Goal: Task Accomplishment & Management: Use online tool/utility

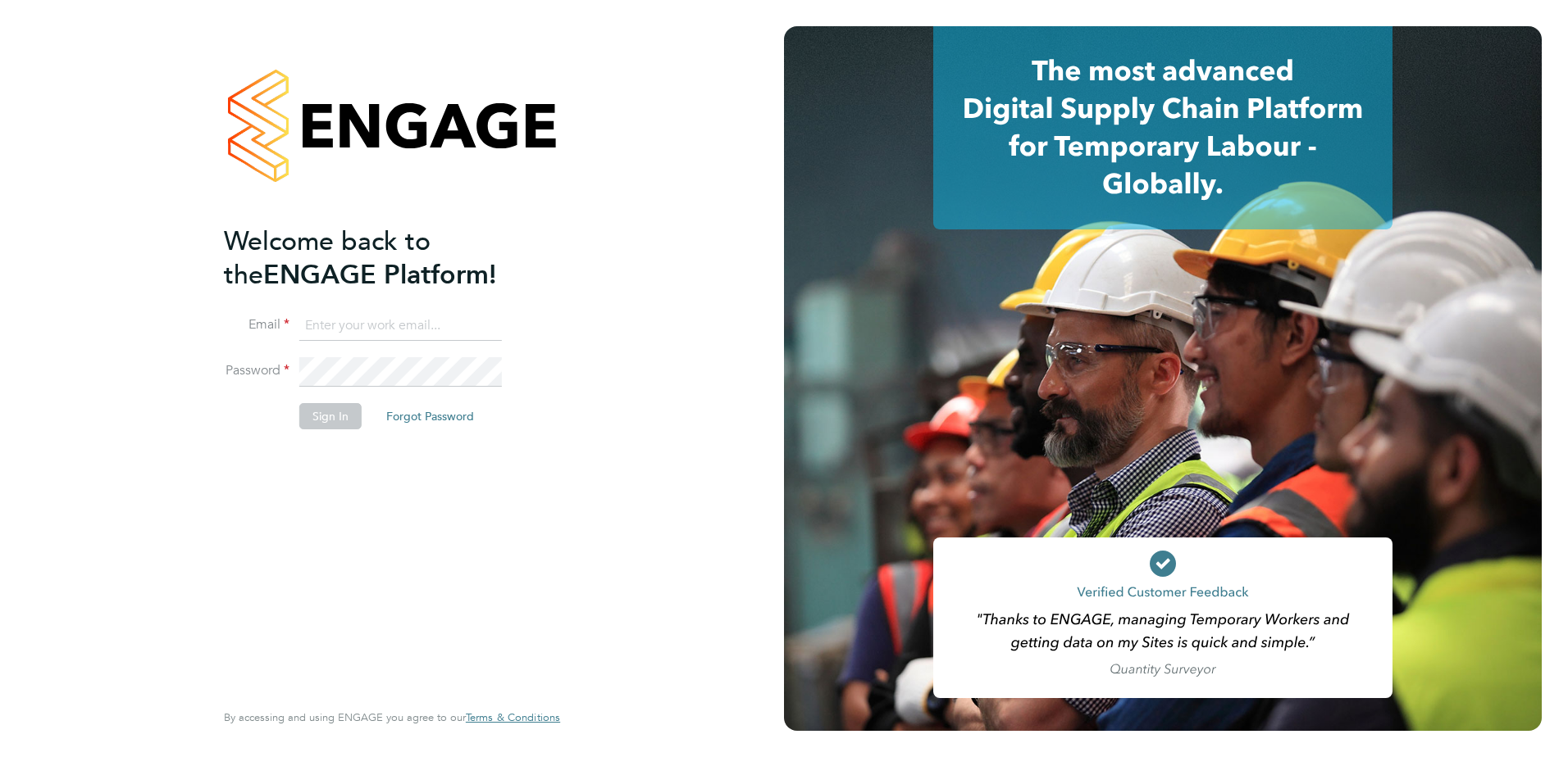
click at [328, 408] on button "Sign In" at bounding box center [331, 416] width 62 height 27
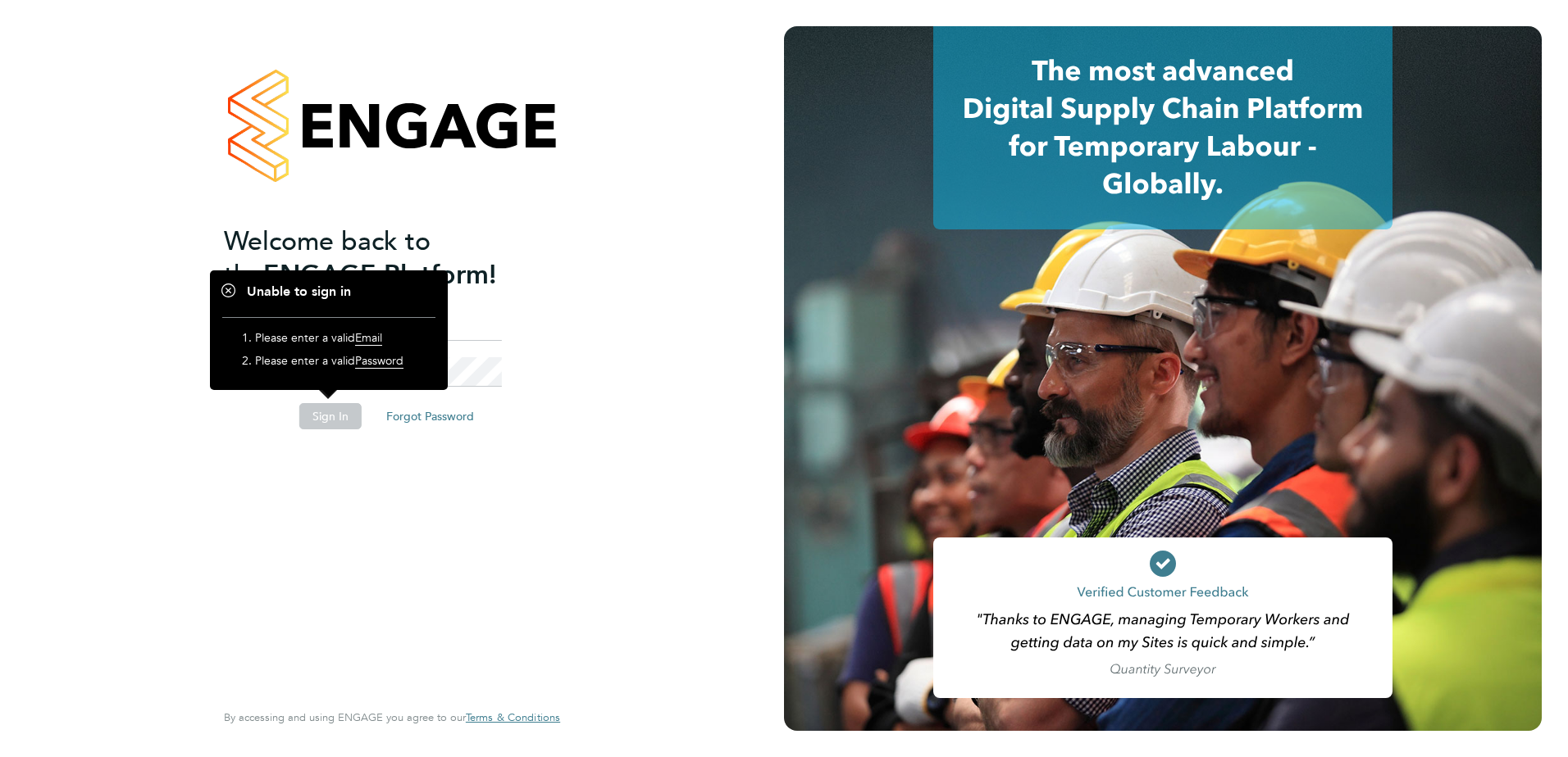
click at [693, 362] on div "Welcome back to the ENGAGE Platform! Email Password Sign In Forgot Password Ent…" at bounding box center [392, 378] width 784 height 757
click at [518, 318] on li "Email" at bounding box center [383, 334] width 320 height 46
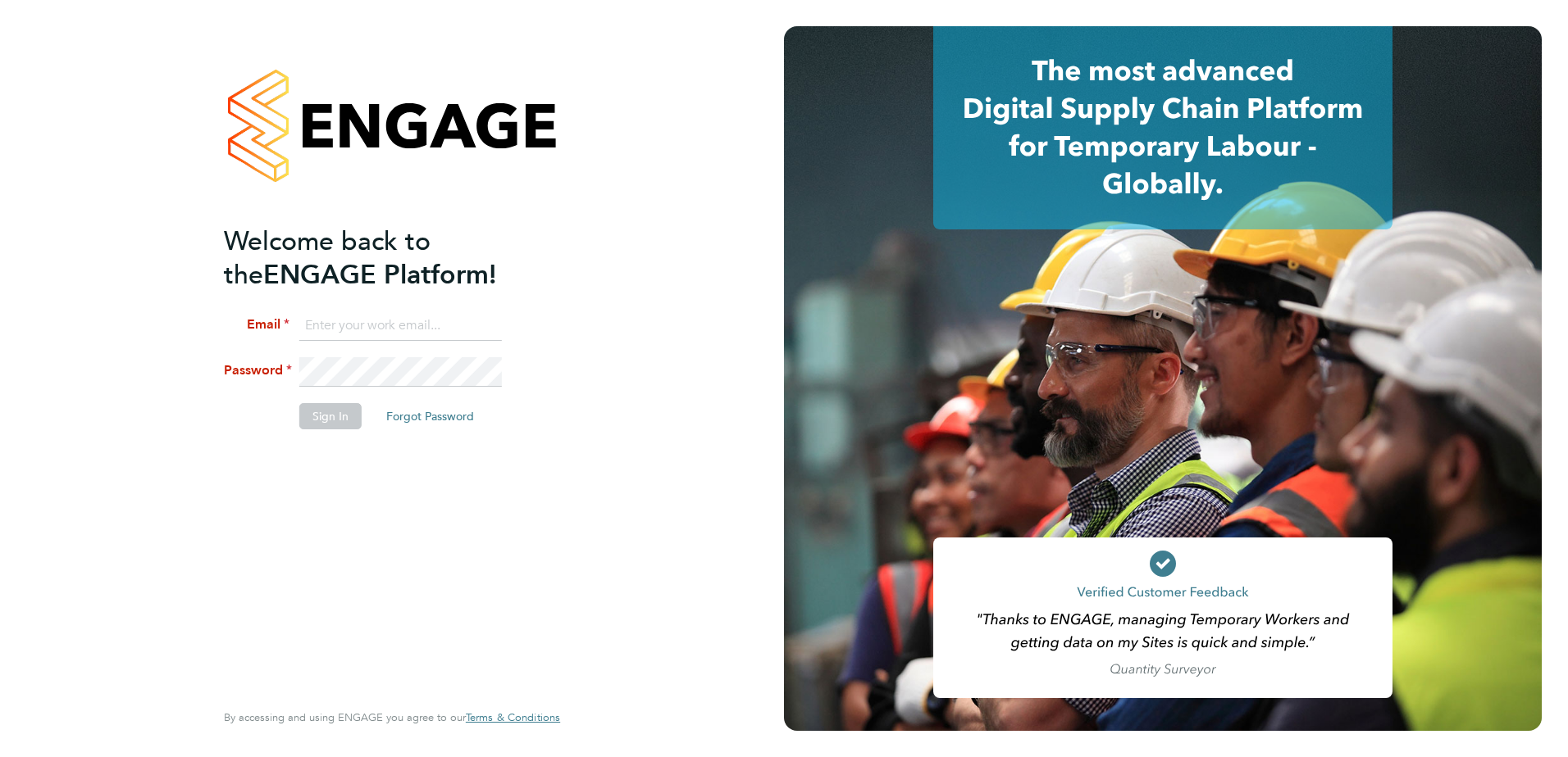
click at [433, 328] on input at bounding box center [400, 326] width 202 height 29
type input "tom.barnett@vistry.co.uk"
click at [323, 407] on button "Sign In" at bounding box center [331, 416] width 62 height 27
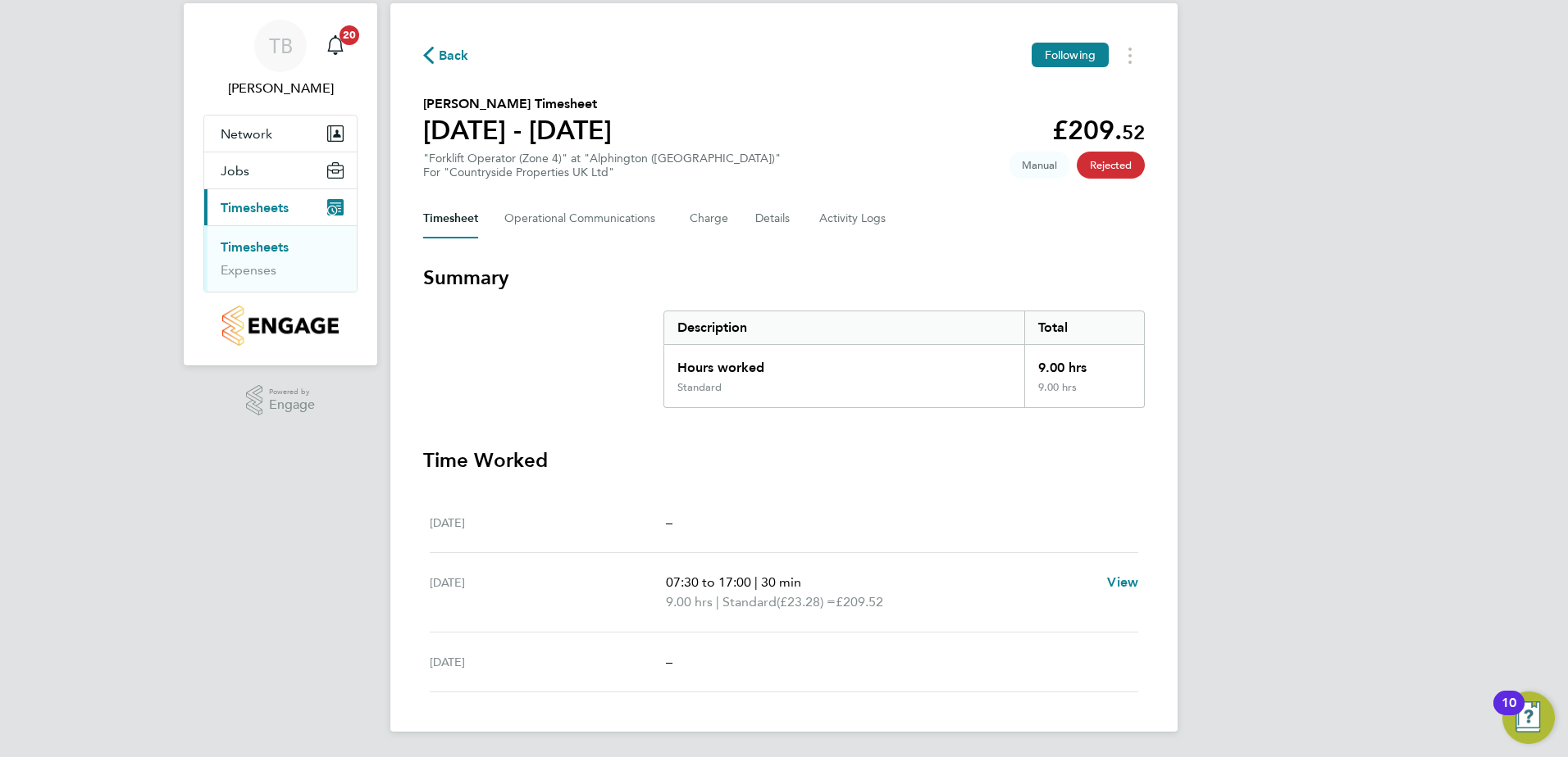
scroll to position [43, 0]
click at [1198, 174] on div "TB [PERSON_NAME] Notifications 20 Applications: Network Team Members Sites Jobs…" at bounding box center [784, 357] width 1568 height 801
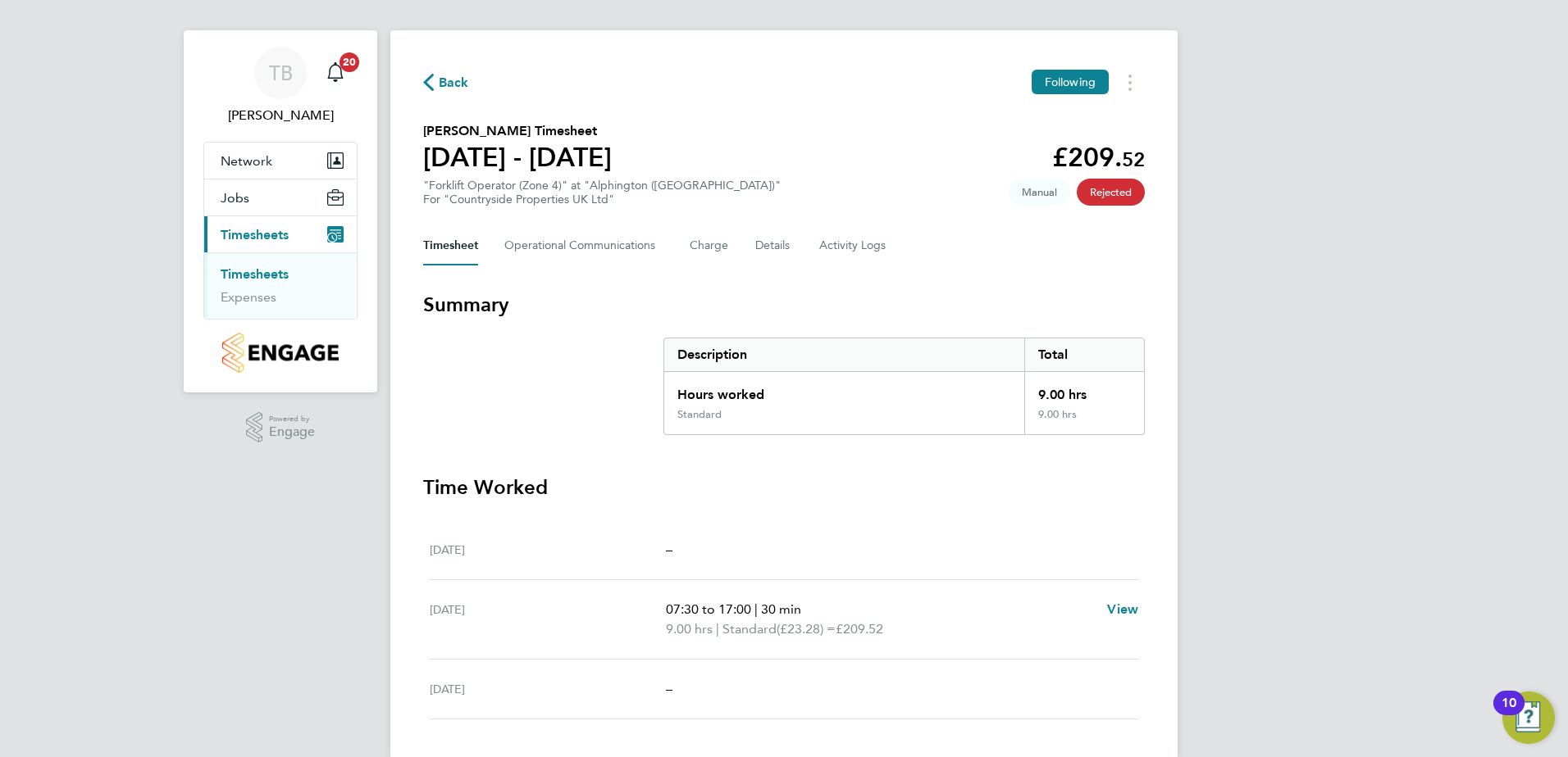
scroll to position [0, 0]
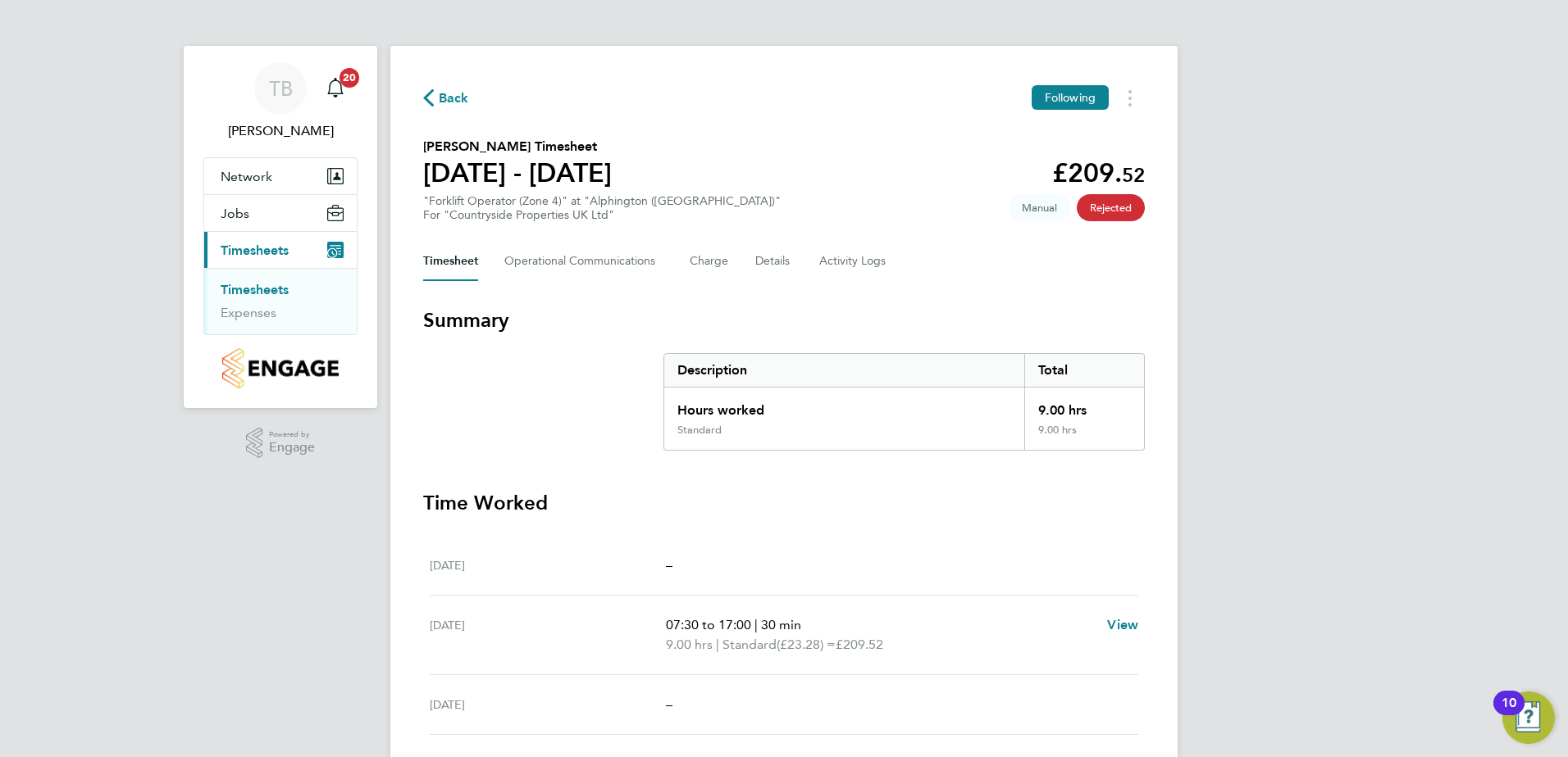
click at [262, 286] on link "Timesheets" at bounding box center [255, 289] width 68 height 16
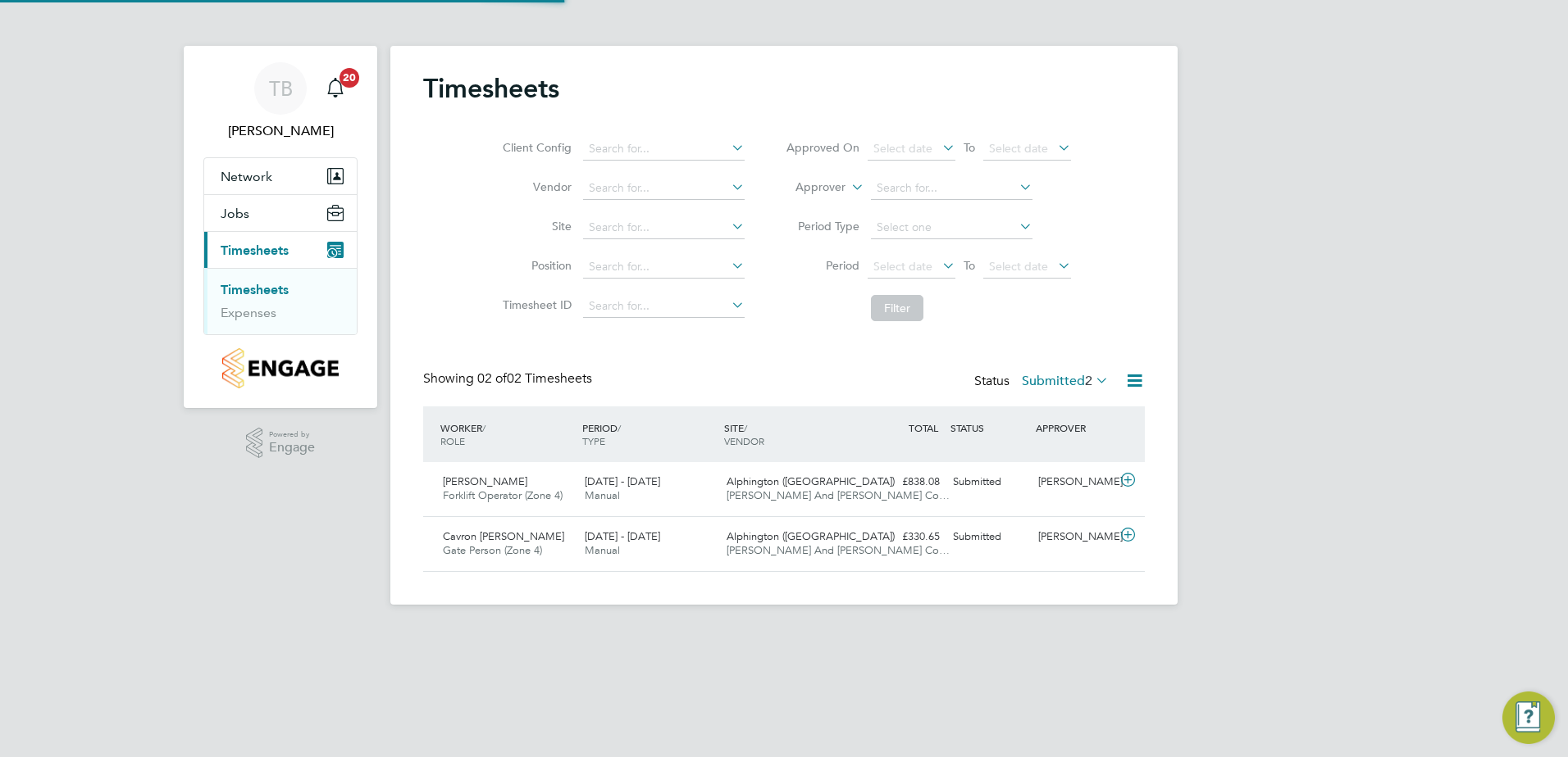
scroll to position [42, 143]
click at [1131, 479] on icon at bounding box center [1127, 481] width 20 height 13
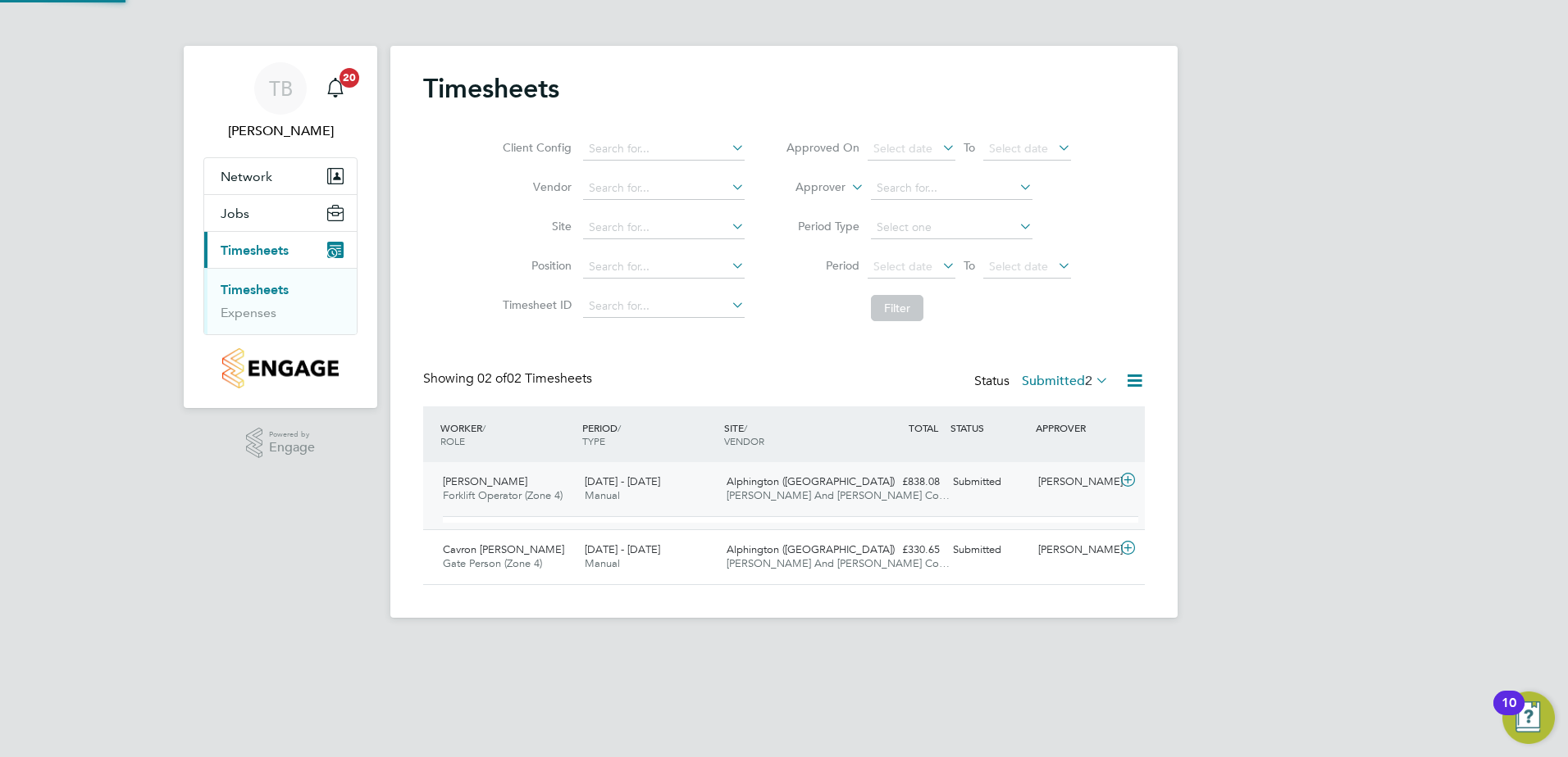
scroll to position [27, 160]
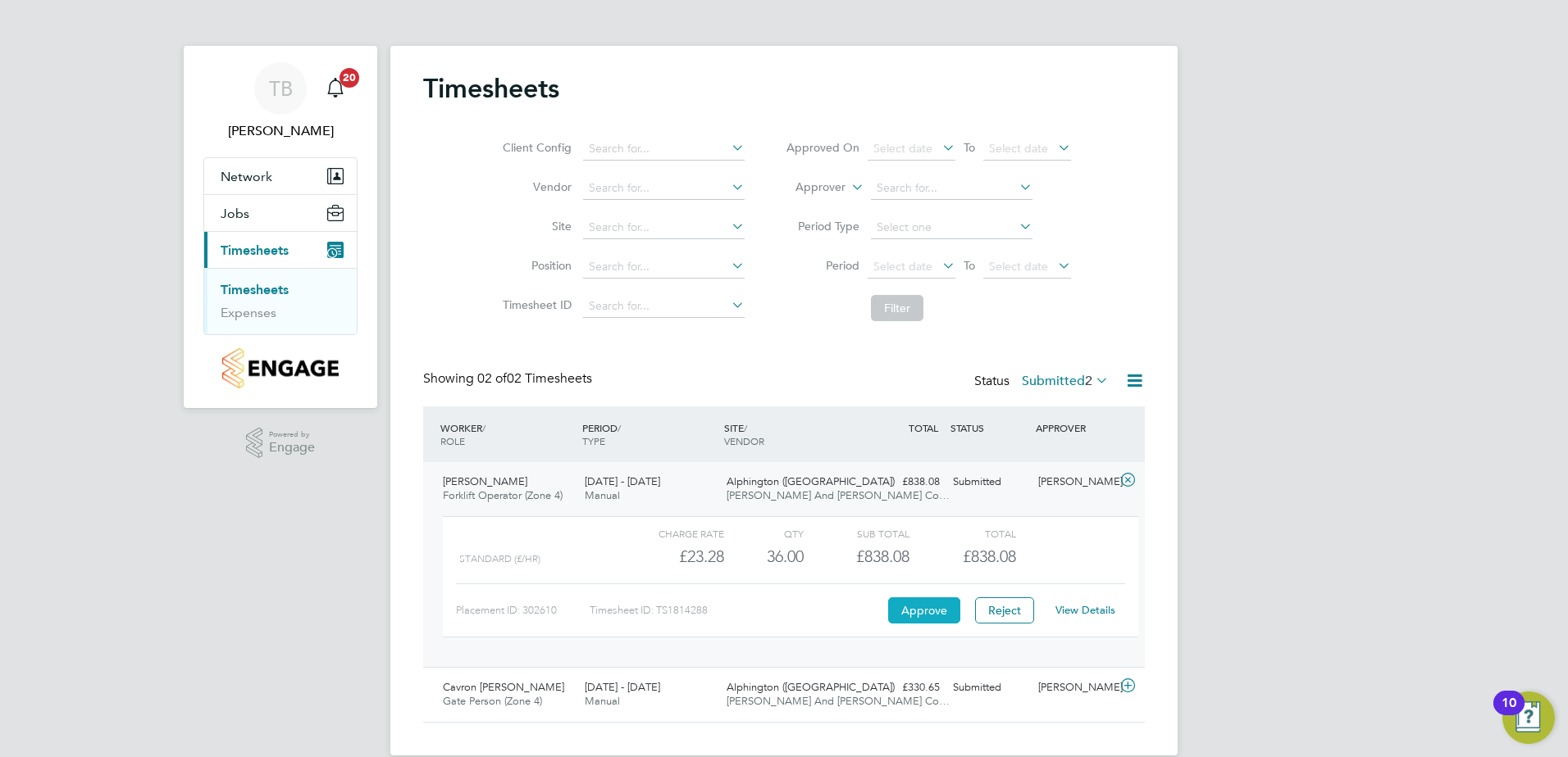
click at [930, 606] on button "Approve" at bounding box center [924, 611] width 72 height 27
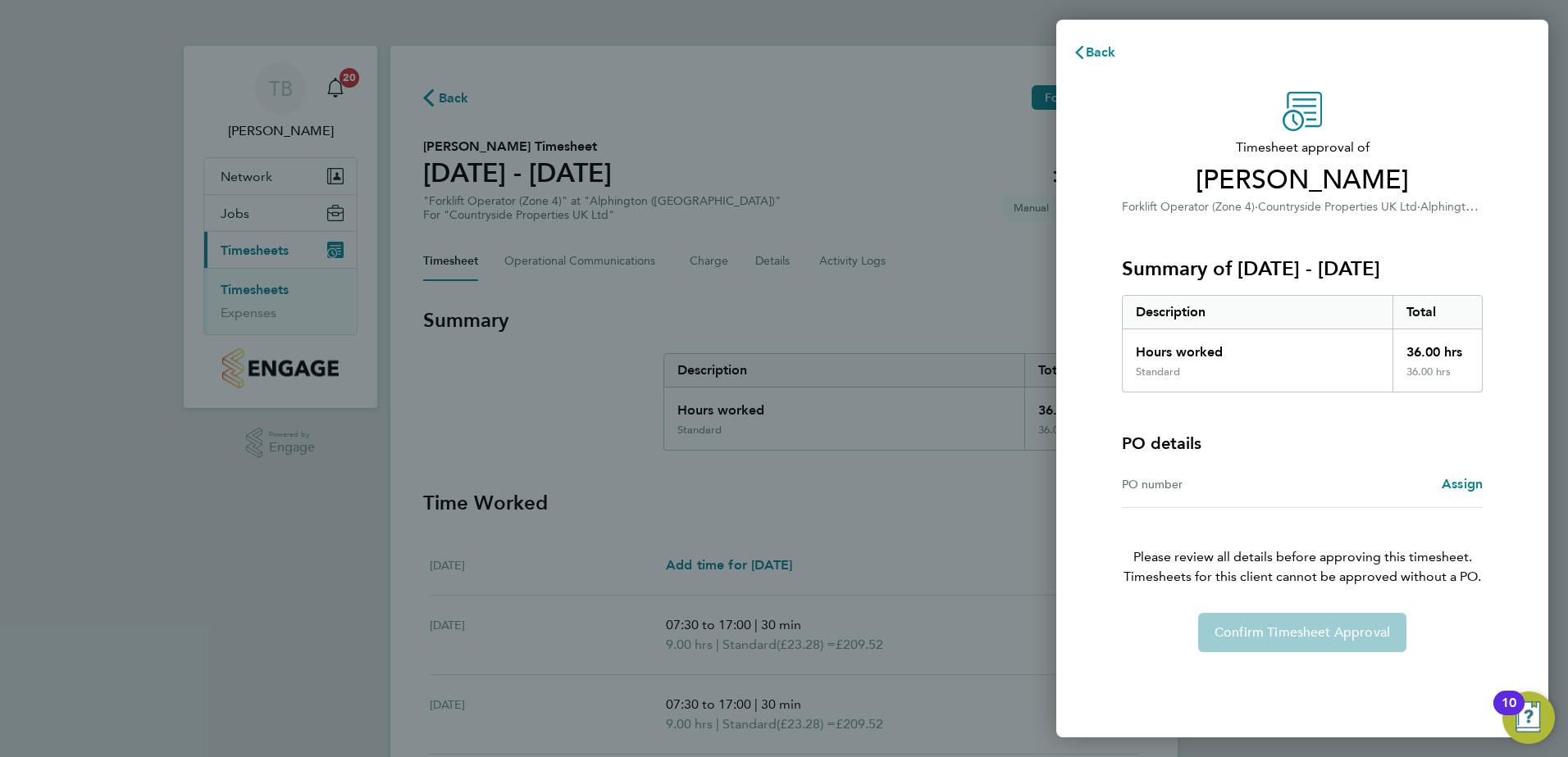
click at [1279, 630] on div "Confirm Timesheet Approval" at bounding box center [1301, 633] width 400 height 39
click at [1094, 53] on span "Back" at bounding box center [1100, 51] width 30 height 16
